Goal: Answer question/provide support: Share knowledge or assist other users

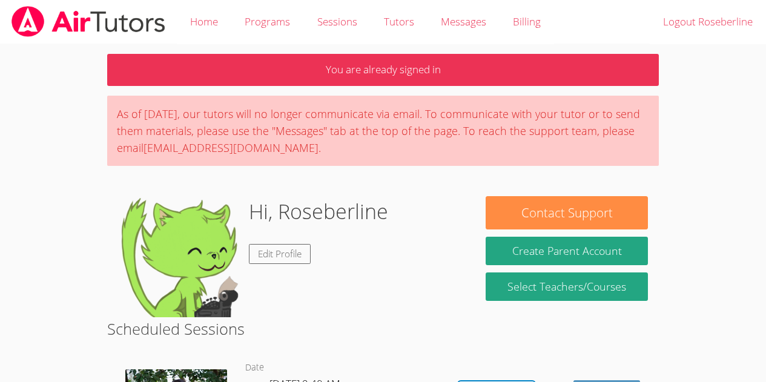
scroll to position [231, 0]
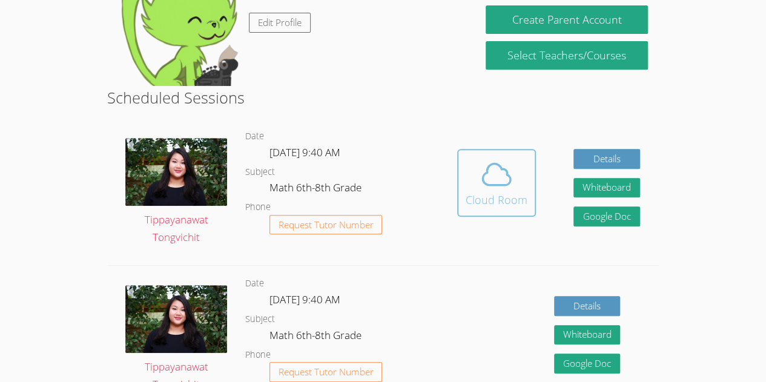
click at [504, 149] on button "Cloud Room" at bounding box center [496, 183] width 79 height 68
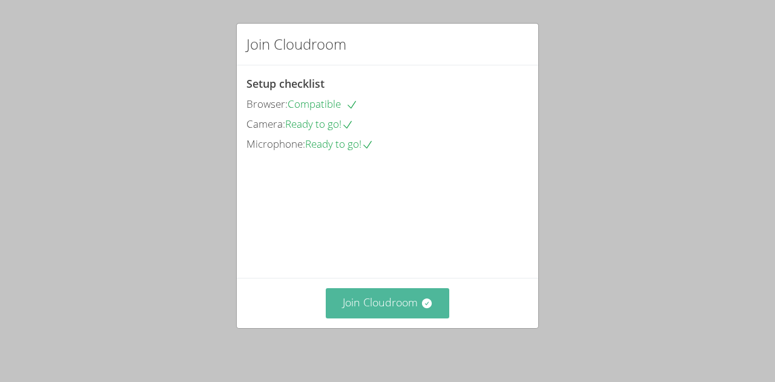
click at [425, 306] on icon at bounding box center [426, 303] width 10 height 10
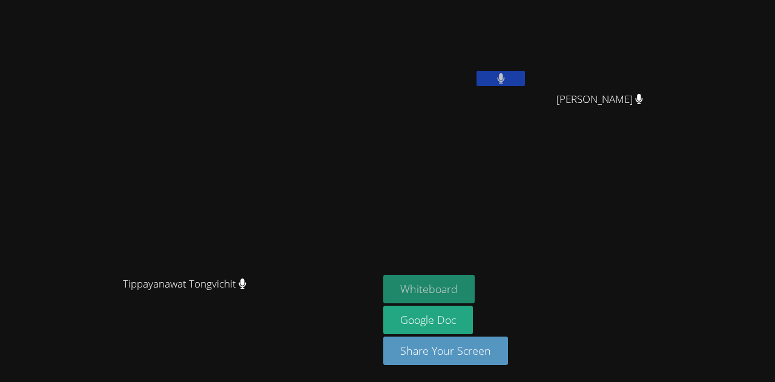
click at [475, 288] on button "Whiteboard" at bounding box center [428, 289] width 91 height 28
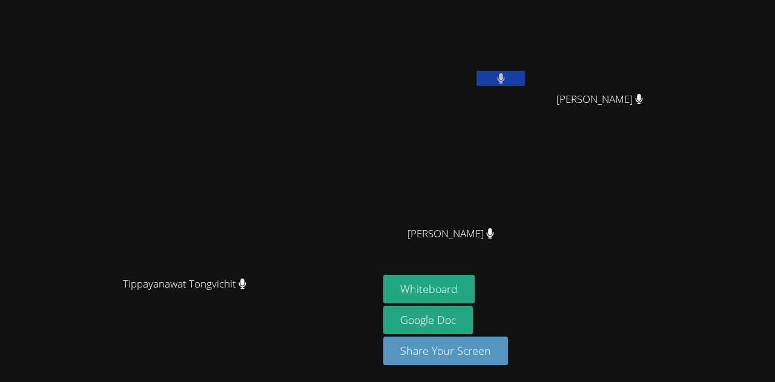
click at [99, 81] on video at bounding box center [190, 167] width 182 height 208
click at [99, 269] on video at bounding box center [190, 167] width 182 height 208
click at [99, 266] on video at bounding box center [190, 167] width 182 height 208
click at [99, 268] on video at bounding box center [190, 167] width 182 height 208
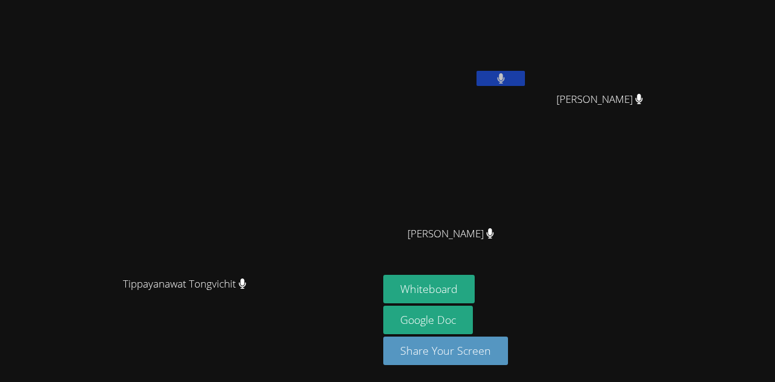
click at [99, 269] on video at bounding box center [190, 167] width 182 height 208
click at [5, 303] on div "Tippayanawat Tongvichit" at bounding box center [189, 295] width 369 height 48
click at [99, 269] on video at bounding box center [190, 167] width 182 height 208
click at [99, 271] on video at bounding box center [190, 167] width 182 height 208
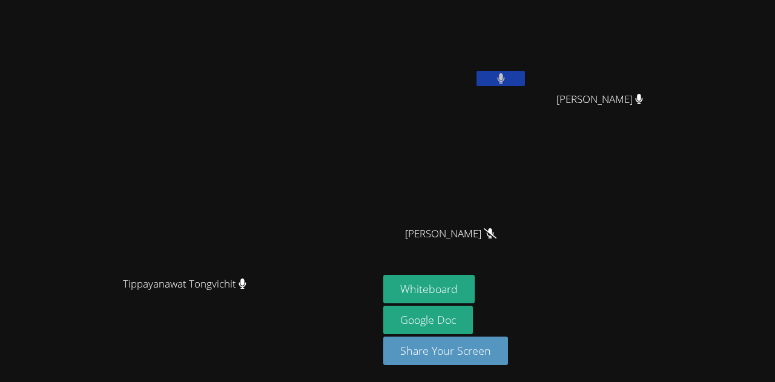
click at [525, 84] on button at bounding box center [500, 78] width 48 height 15
click at [525, 77] on button at bounding box center [500, 78] width 48 height 15
click at [676, 266] on div "Roseberline Dorcelus Mitchaïna Germain Mitchaïna Germain Naicha Facile Naicha F…" at bounding box center [529, 137] width 293 height 264
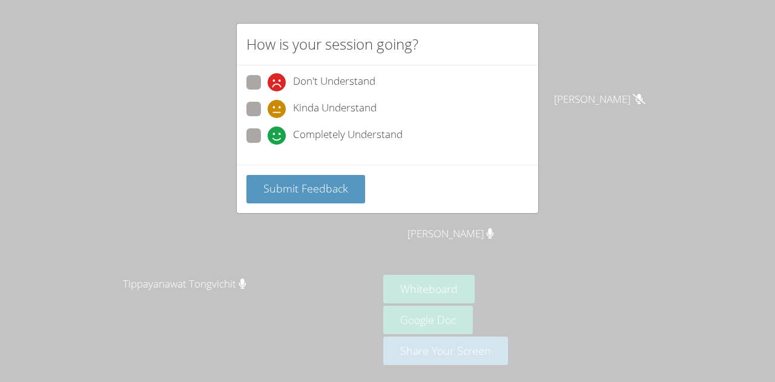
click at [268, 145] on span at bounding box center [268, 145] width 0 height 0
click at [268, 133] on input "Completely Understand" at bounding box center [273, 133] width 10 height 10
radio input "true"
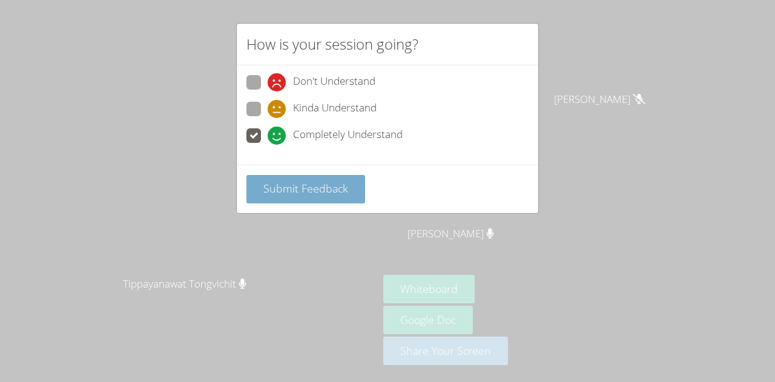
click at [326, 185] on span "Submit Feedback" at bounding box center [305, 188] width 85 height 15
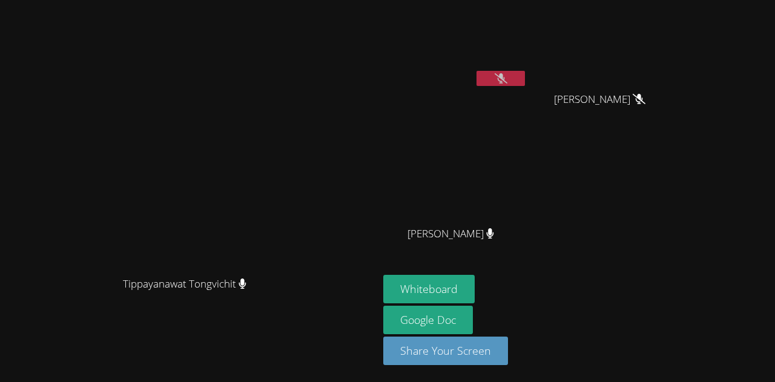
click at [507, 79] on icon at bounding box center [501, 78] width 13 height 10
